Goal: Complete application form

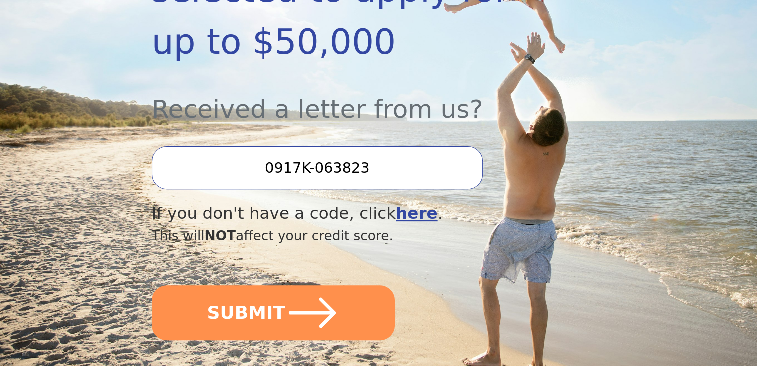
scroll to position [308, 0]
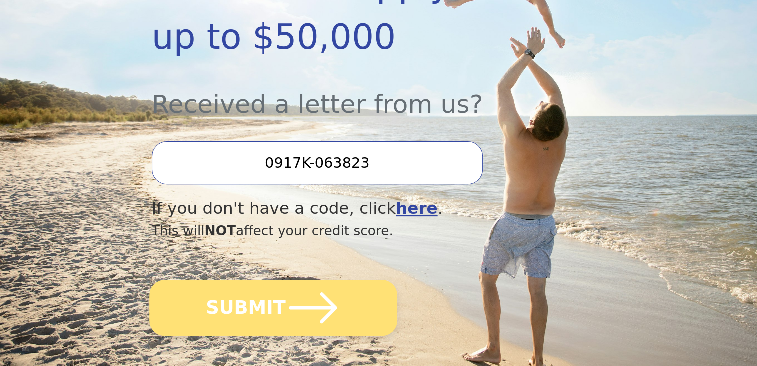
click at [285, 281] on icon "submit" at bounding box center [312, 308] width 55 height 55
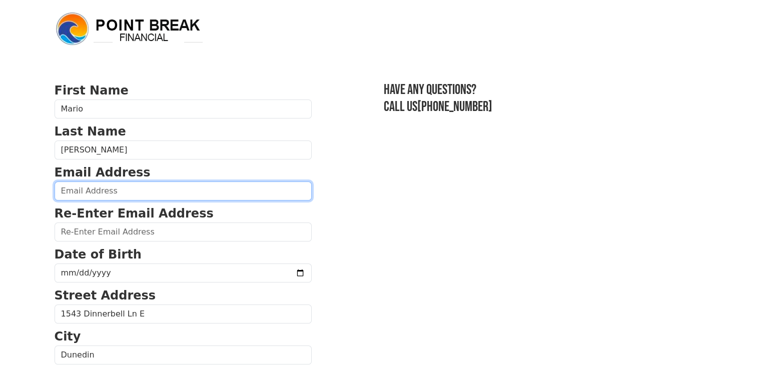
click at [116, 187] on input "email" at bounding box center [183, 191] width 257 height 19
type input "[EMAIL_ADDRESS][DOMAIN_NAME]"
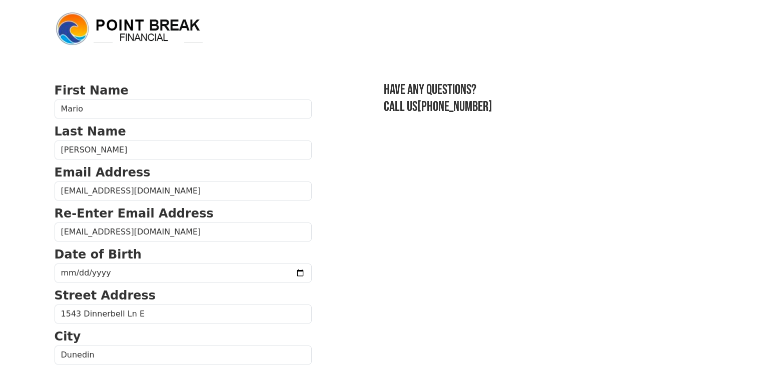
type input "25,000.00"
type input "[PHONE_NUMBER]"
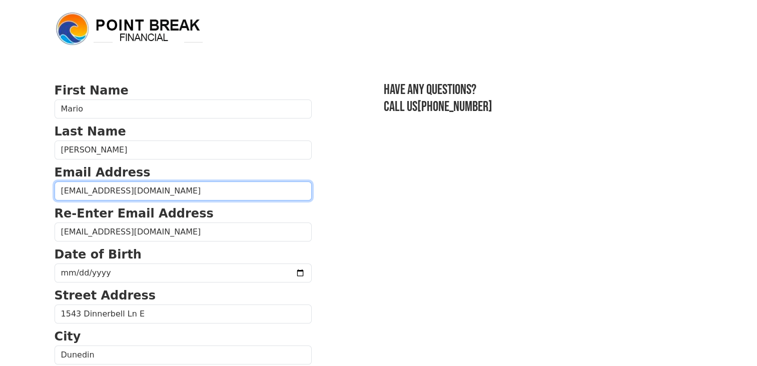
type input "25,000.00"
type input "[PHONE_NUMBER]"
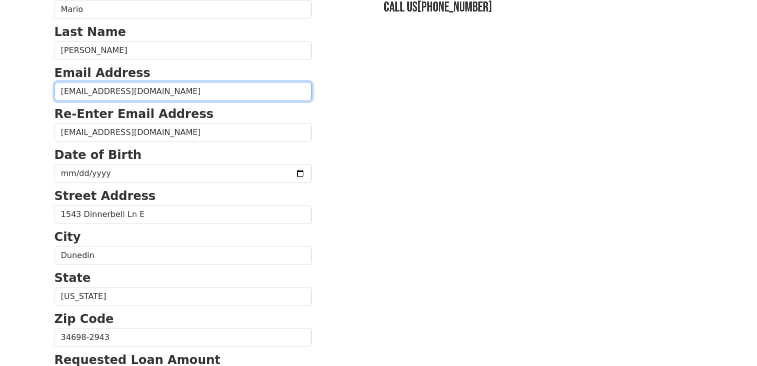
scroll to position [97, 0]
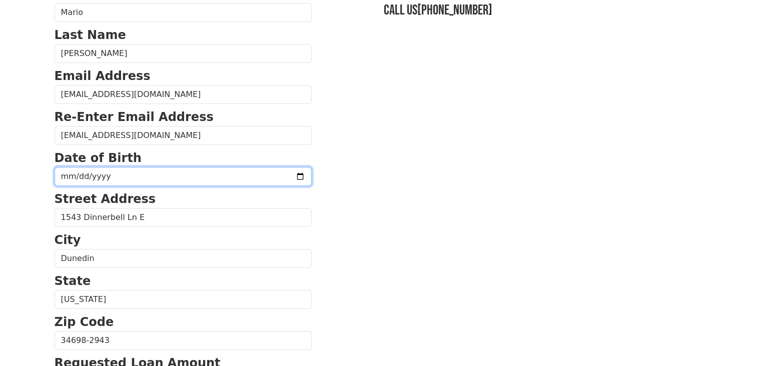
click at [124, 177] on input "date" at bounding box center [183, 176] width 257 height 19
type input "[DATE]"
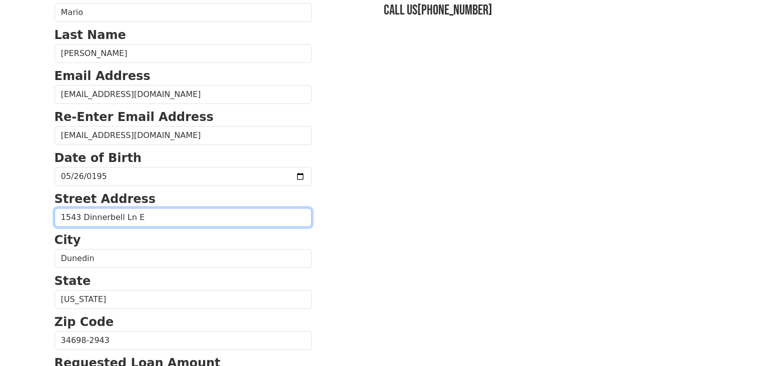
click at [179, 220] on input "1543 Dinnerbell Ln E" at bounding box center [183, 217] width 257 height 19
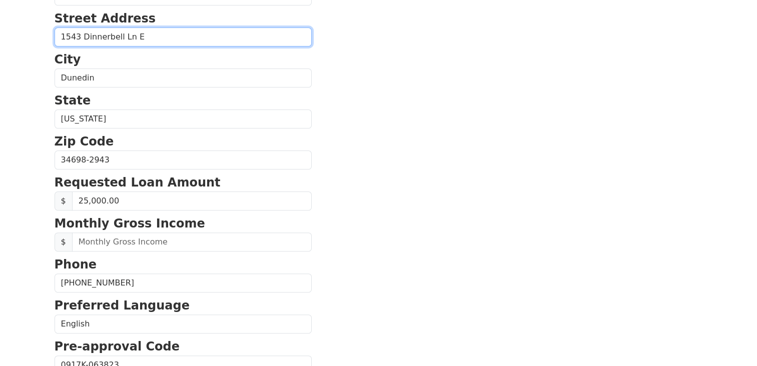
scroll to position [287, 0]
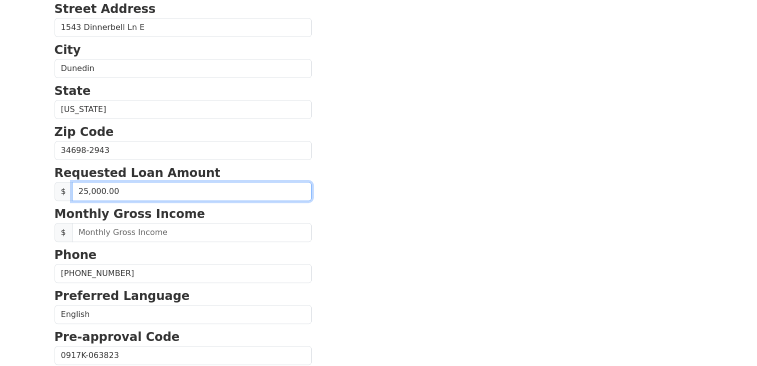
click at [82, 190] on input "25,000.00" at bounding box center [192, 191] width 240 height 19
type input "35,000.00"
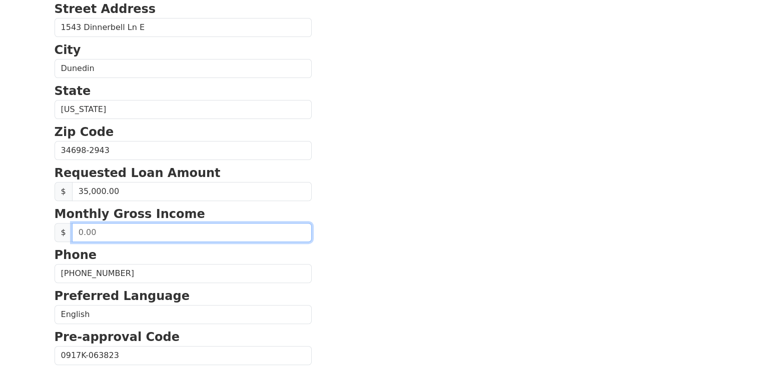
click at [104, 230] on input "text" at bounding box center [192, 232] width 240 height 19
type input "6,200.00"
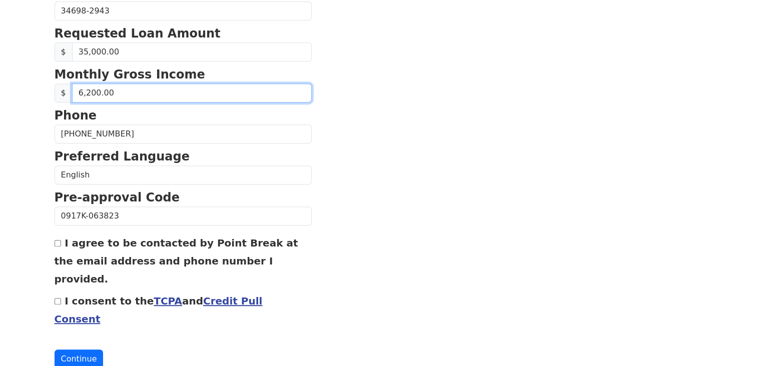
scroll to position [427, 0]
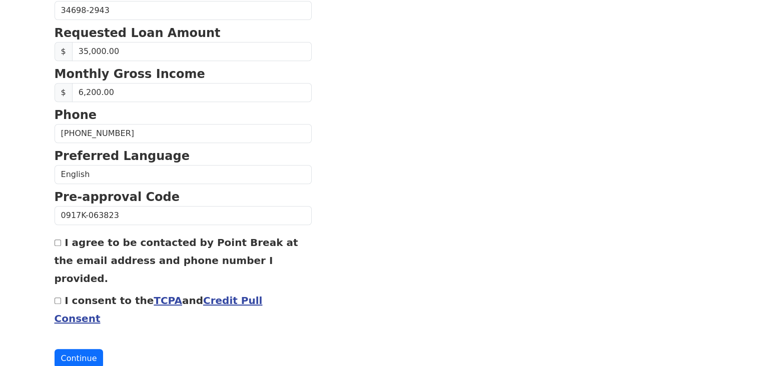
click at [244, 295] on link "Credit Pull Consent" at bounding box center [159, 310] width 208 height 30
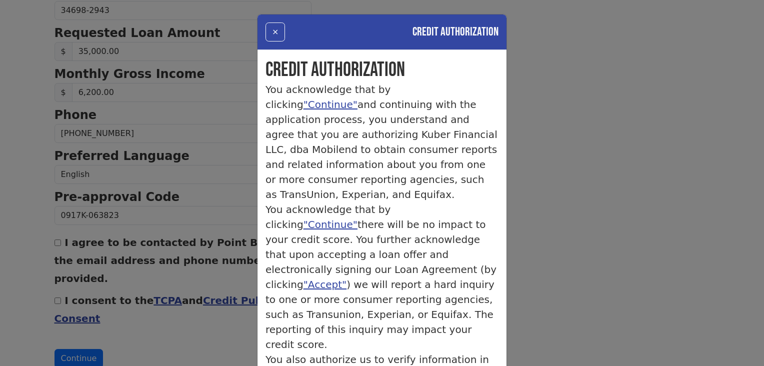
click at [58, 278] on div "× Credit Authorization Credit Authorization You acknowledge that by clicking "C…" at bounding box center [382, 183] width 764 height 366
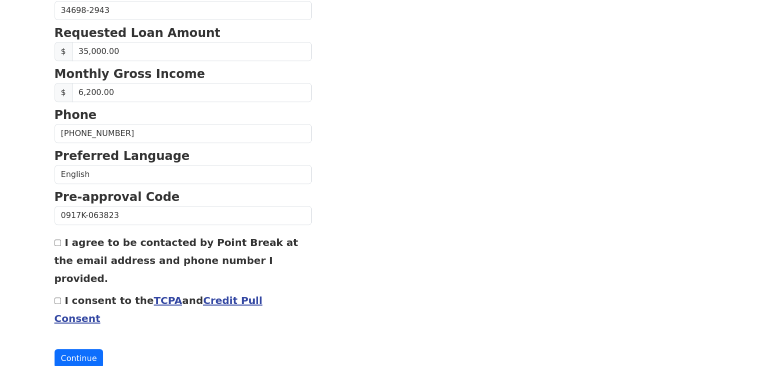
click at [58, 298] on input "I consent to the TCPA and Credit Pull Consent" at bounding box center [58, 301] width 7 height 7
checkbox input "true"
click at [72, 349] on button "Continue" at bounding box center [79, 358] width 49 height 19
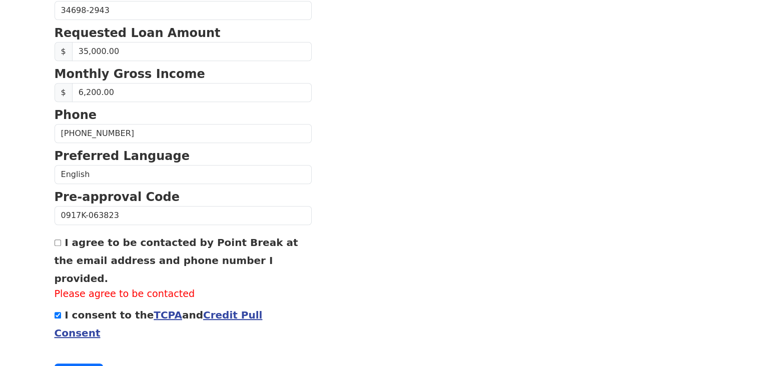
click at [58, 240] on input "I agree to be contacted by Point Break at the email address and phone number I …" at bounding box center [58, 243] width 7 height 7
checkbox input "true"
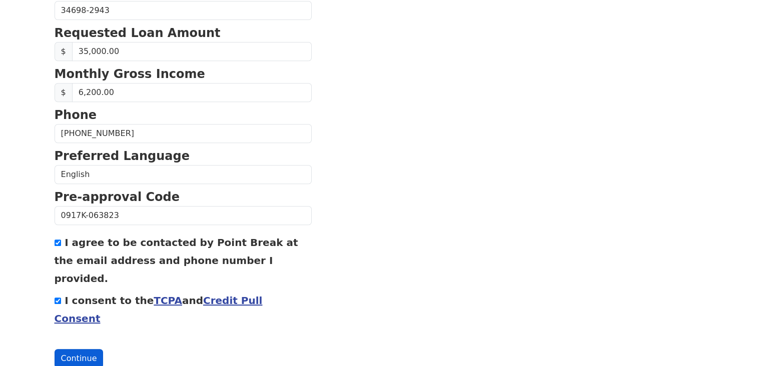
click at [74, 349] on button "Continue" at bounding box center [79, 358] width 49 height 19
